Goal: Check status: Check status

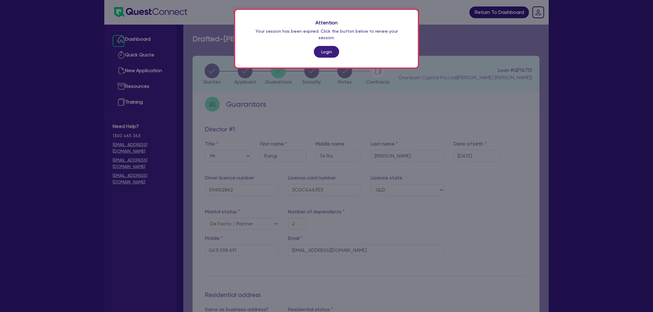
select select "MR"
select select "QLD"
select select "DE_FACTO"
select select "CASH"
select select "VEHICLE"
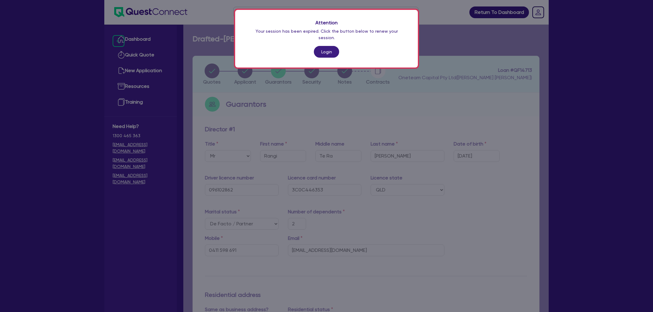
select select "EQUIPMENT"
select select "HOUSEHOLD_PERSONAL"
select select "OTHER"
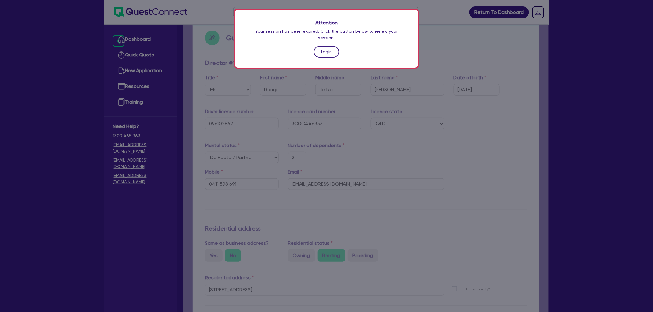
click at [319, 48] on link "Login" at bounding box center [326, 52] width 25 height 12
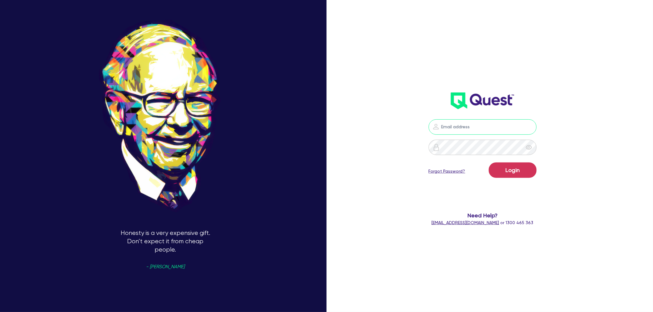
type input "[EMAIL_ADDRESS][PERSON_NAME][DOMAIN_NAME]"
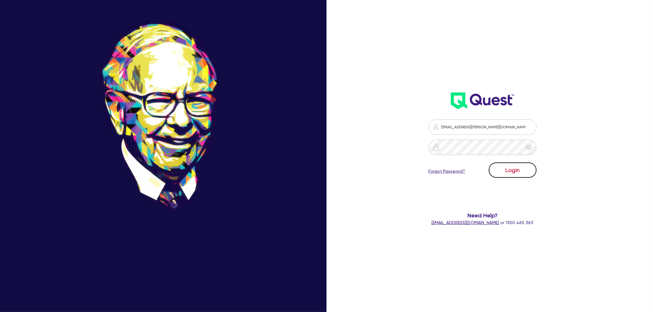
click at [520, 177] on button "Login" at bounding box center [512, 170] width 48 height 15
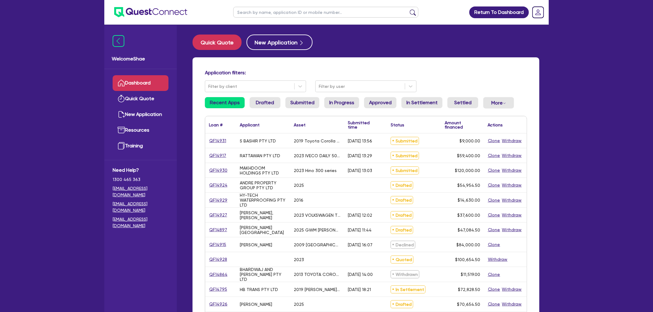
click at [300, 14] on input "text" at bounding box center [325, 12] width 185 height 11
paste input "QF14713"
type input "QF14713"
click at [408, 9] on button "submit" at bounding box center [413, 13] width 10 height 9
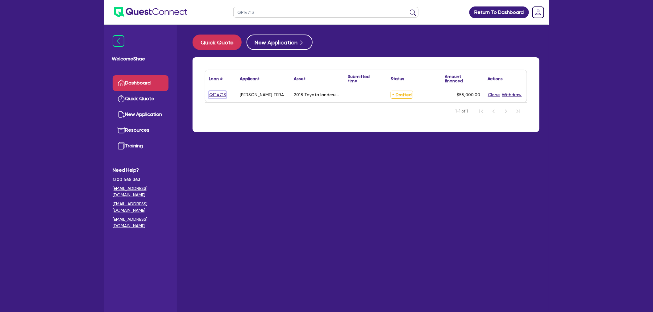
click at [219, 94] on link "QF14713" at bounding box center [217, 94] width 17 height 7
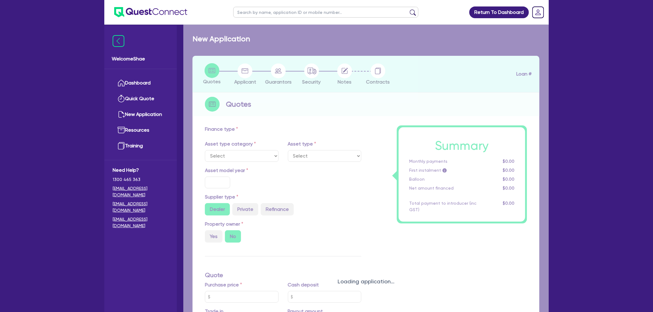
select select "CARS_AND_LIGHT_TRUCKS"
type input "2018"
type input "55,000"
type input "6"
type input "3,300"
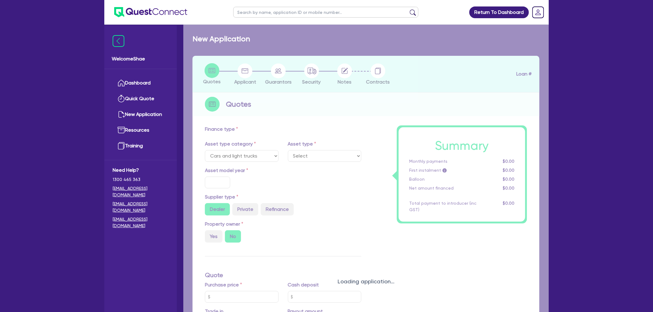
type input "14"
type input "495"
type input "900"
select select "PASSENGER_VEHICLES"
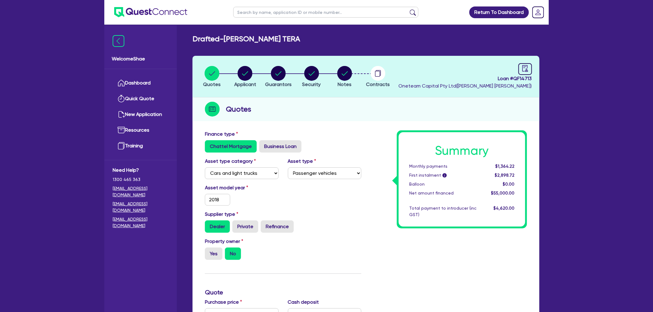
click at [340, 111] on div "Quotes" at bounding box center [365, 109] width 347 height 24
click at [244, 13] on input "text" at bounding box center [325, 12] width 185 height 11
paste input "QF14911"
type input "QF14911"
click button "submit" at bounding box center [413, 13] width 10 height 9
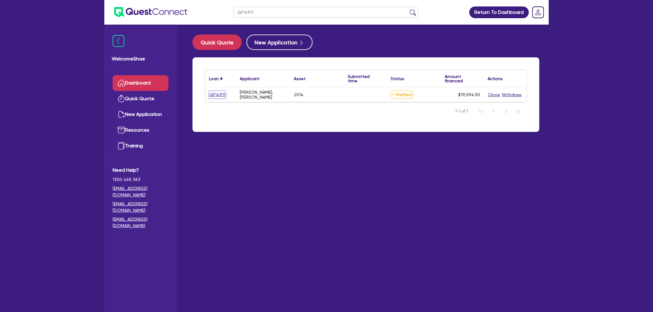
click at [219, 94] on link "QF14911" at bounding box center [217, 94] width 17 height 7
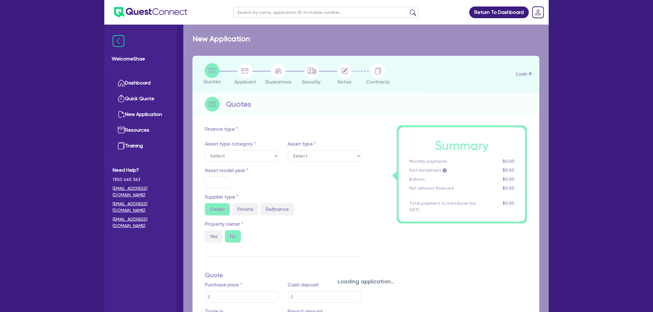
select select "CARS_AND_LIGHT_TRUCKS"
type input "2014"
radio input "true"
type input "16,900"
type input "10.99"
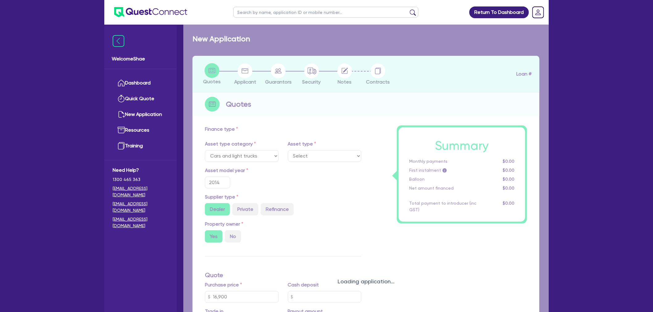
type input "1,400"
select select "PASSENGER_VEHICLES"
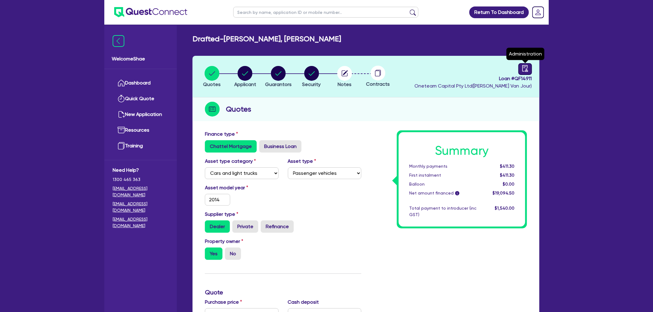
click at [526, 68] on icon "audit" at bounding box center [525, 68] width 6 height 6
select select "DRAFTED_NEW"
select select "Other"
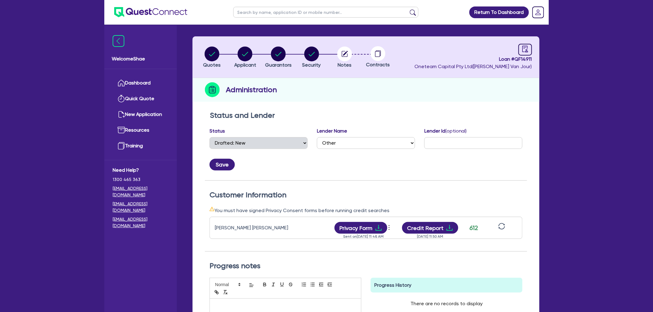
scroll to position [68, 0]
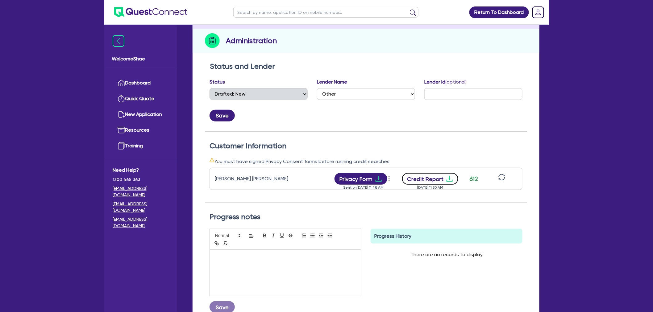
click at [439, 179] on button "Credit Report" at bounding box center [430, 179] width 56 height 12
